Goal: Task Accomplishment & Management: Use online tool/utility

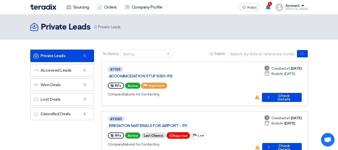
click at [162, 53] on div "Sort by" at bounding box center [143, 54] width 45 height 6
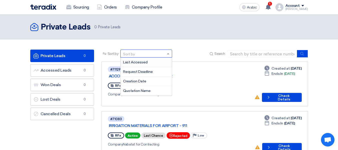
click at [162, 53] on div "Sort by" at bounding box center [143, 54] width 45 height 6
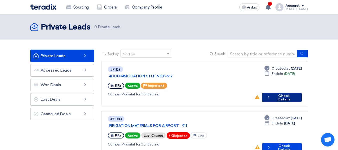
click at [284, 94] on font "Check Details" at bounding box center [284, 98] width 13 height 8
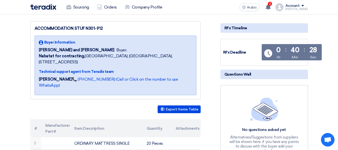
scroll to position [125, 0]
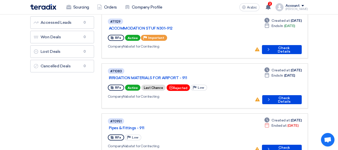
scroll to position [75, 0]
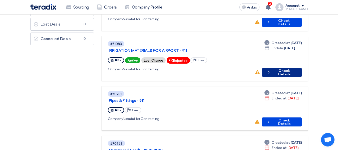
click at [291, 69] on font "Check Details" at bounding box center [284, 73] width 13 height 8
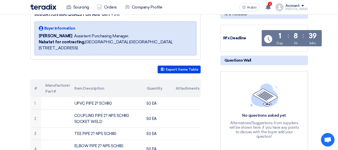
scroll to position [100, 0]
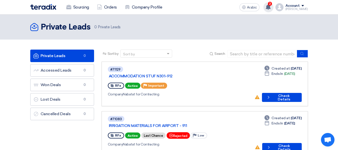
click at [271, 7] on use at bounding box center [268, 7] width 5 height 6
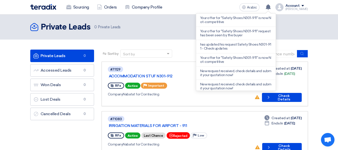
click at [167, 20] on header "Private Leads Private Leads 0 Private Leads" at bounding box center [169, 27] width 338 height 25
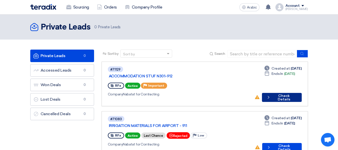
click at [278, 94] on font "Check Details" at bounding box center [284, 98] width 13 height 8
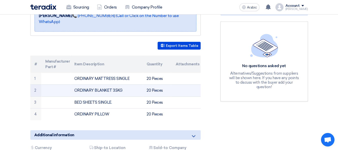
scroll to position [126, 0]
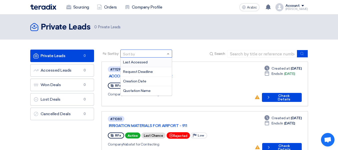
click at [167, 54] on span at bounding box center [169, 53] width 6 height 5
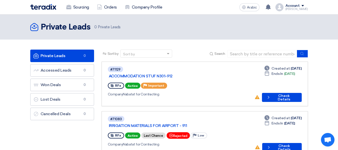
click at [285, 54] on input at bounding box center [262, 54] width 70 height 8
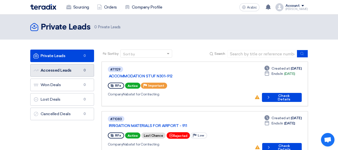
click at [77, 71] on link "Accessed Leads Accessed Leads 0" at bounding box center [62, 70] width 64 height 13
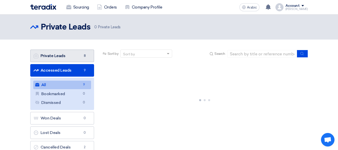
click at [63, 58] on font "Private Leads" at bounding box center [53, 55] width 25 height 5
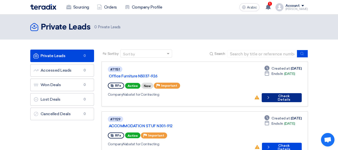
click at [289, 94] on font "Check Details" at bounding box center [284, 98] width 13 height 8
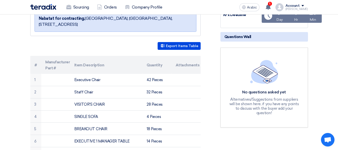
scroll to position [25, 0]
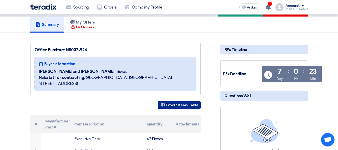
click at [187, 103] on font "Export Items Table" at bounding box center [182, 105] width 33 height 4
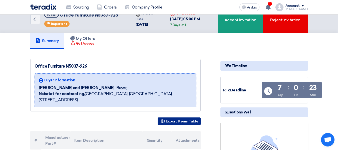
scroll to position [0, 0]
